Goal: Information Seeking & Learning: Learn about a topic

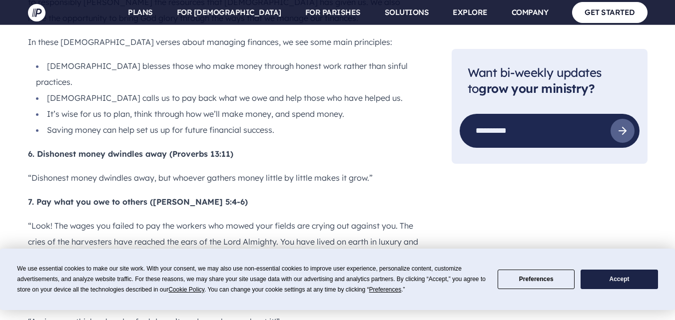
scroll to position [1529, 0]
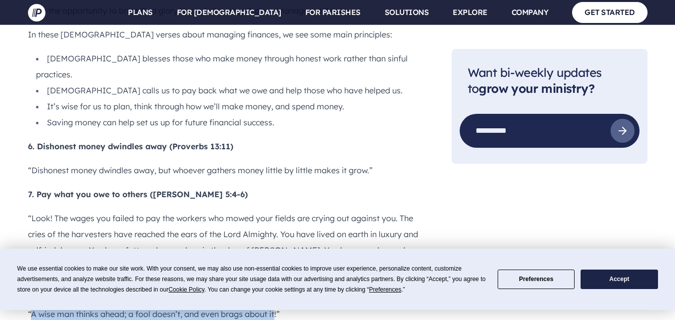
drag, startPoint x: 31, startPoint y: 172, endPoint x: 275, endPoint y: 169, distance: 243.5
click at [275, 306] on p "“A wise man thinks ahead; a fool doesn’t, and even brags about it!”" at bounding box center [224, 314] width 392 height 16
copy p "A wise man thinks ahead; a fool doesn’t, and even brags about it"
click at [303, 306] on p "“A wise man thinks ahead; a fool doesn’t, and even brags about it!”" at bounding box center [224, 314] width 392 height 16
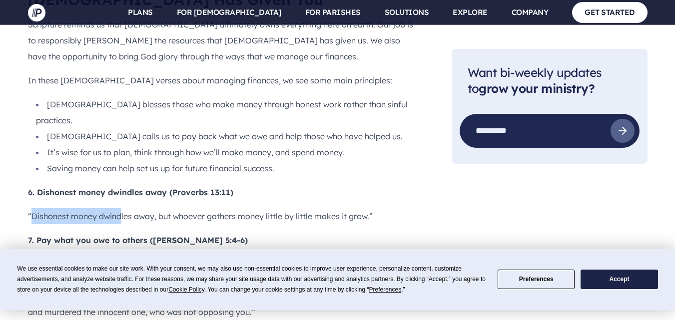
scroll to position [1480, 0]
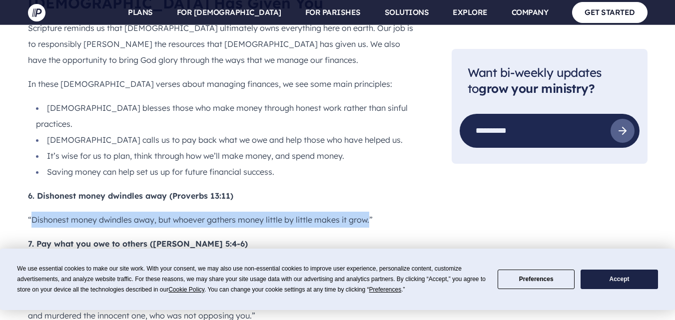
drag, startPoint x: 31, startPoint y: 59, endPoint x: 367, endPoint y: 75, distance: 336.9
click at [367, 212] on p "“Dishonest money dwindles away, but whoever gathers money little by little make…" at bounding box center [224, 220] width 392 height 16
copy p "Dishonest money dwindles away, but whoever gathers money little by little makes…"
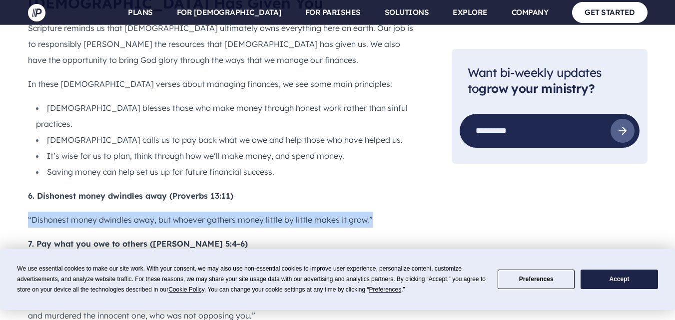
drag, startPoint x: 25, startPoint y: 76, endPoint x: 366, endPoint y: 76, distance: 341.5
copy p "“Dishonest money dwindles away, but whoever gathers money little by little make…"
